Goal: Find specific page/section: Find specific page/section

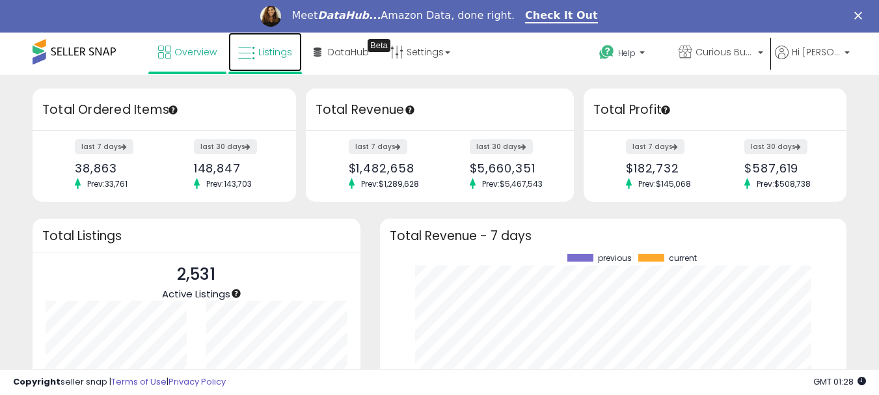
click at [255, 49] on icon at bounding box center [246, 53] width 17 height 17
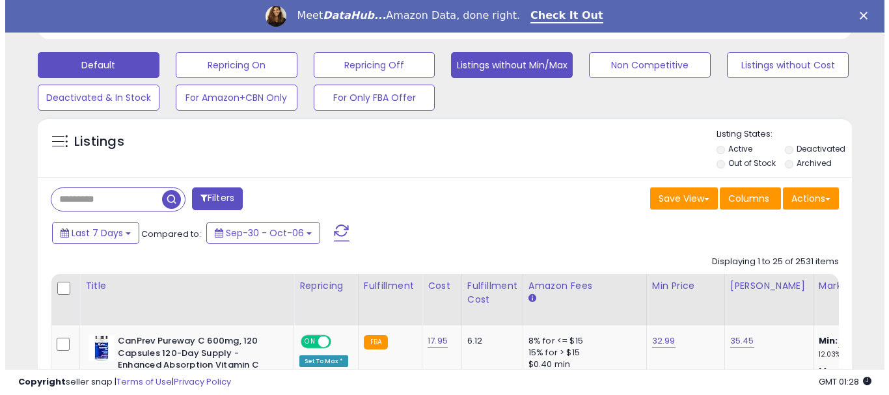
scroll to position [325, 0]
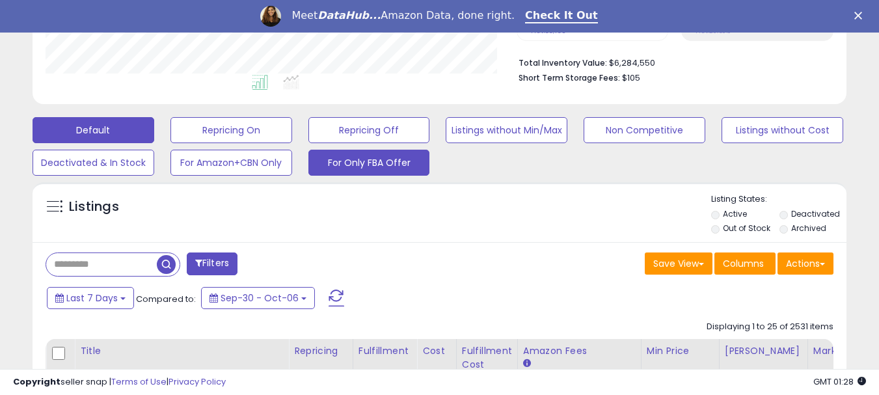
click at [368, 169] on button "For Only FBA Offer" at bounding box center [370, 163] width 122 height 26
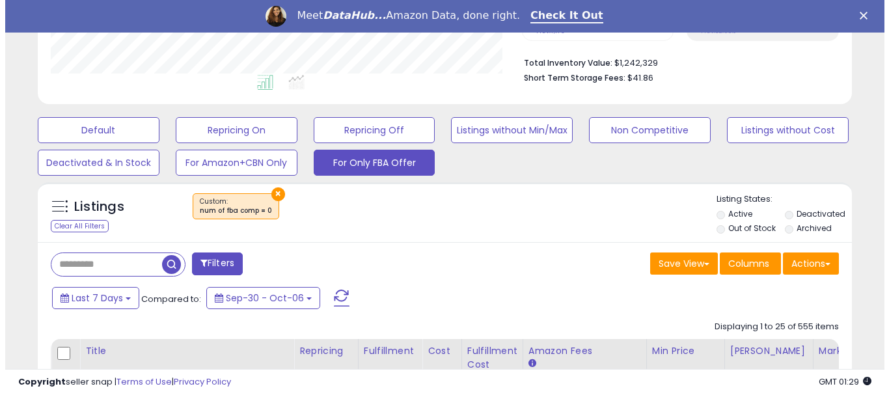
scroll to position [267, 471]
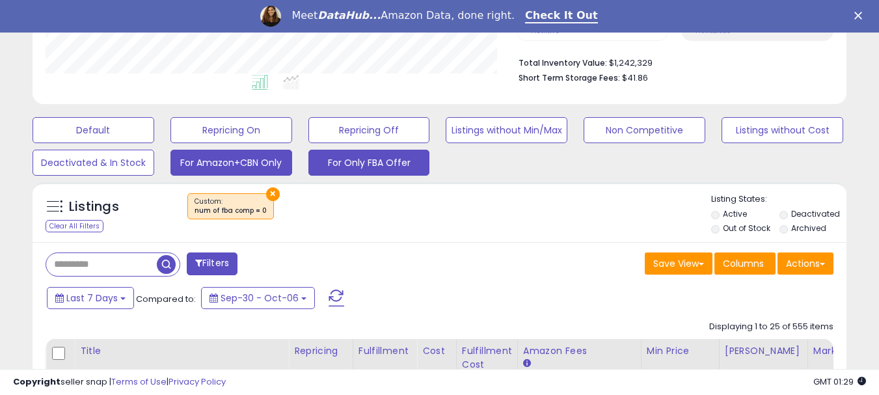
click at [193, 163] on button "For Amazon+CBN Only" at bounding box center [232, 163] width 122 height 26
